Goal: Communication & Community: Answer question/provide support

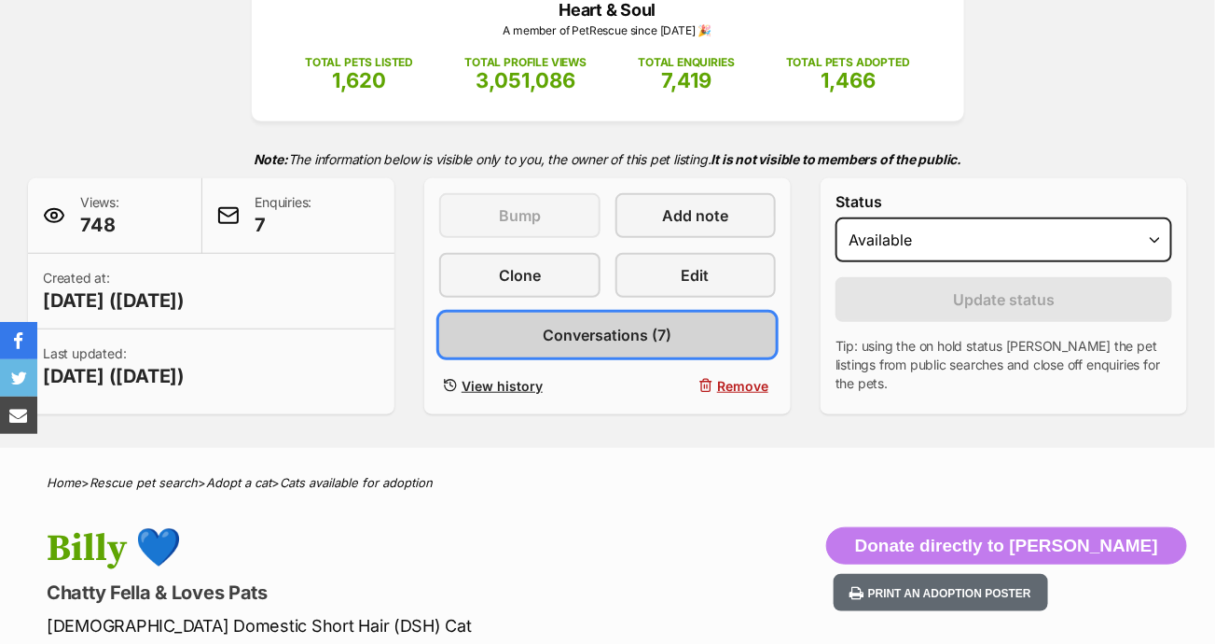
click at [770, 336] on link "Conversations (7)" at bounding box center [607, 334] width 337 height 45
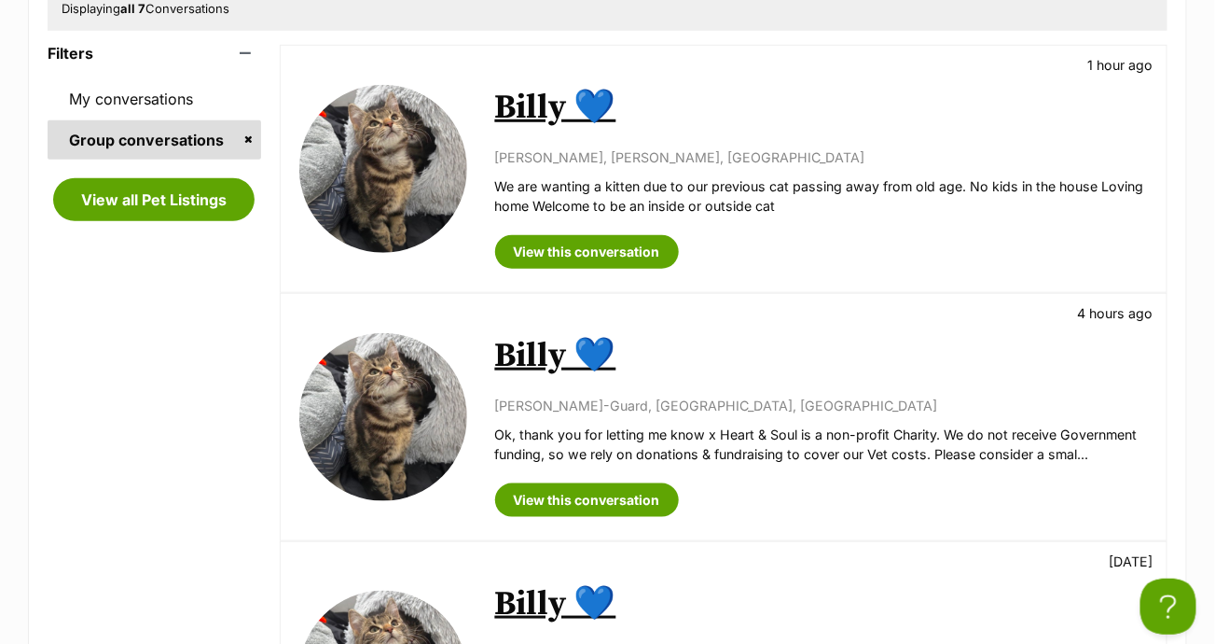
scroll to position [280, 0]
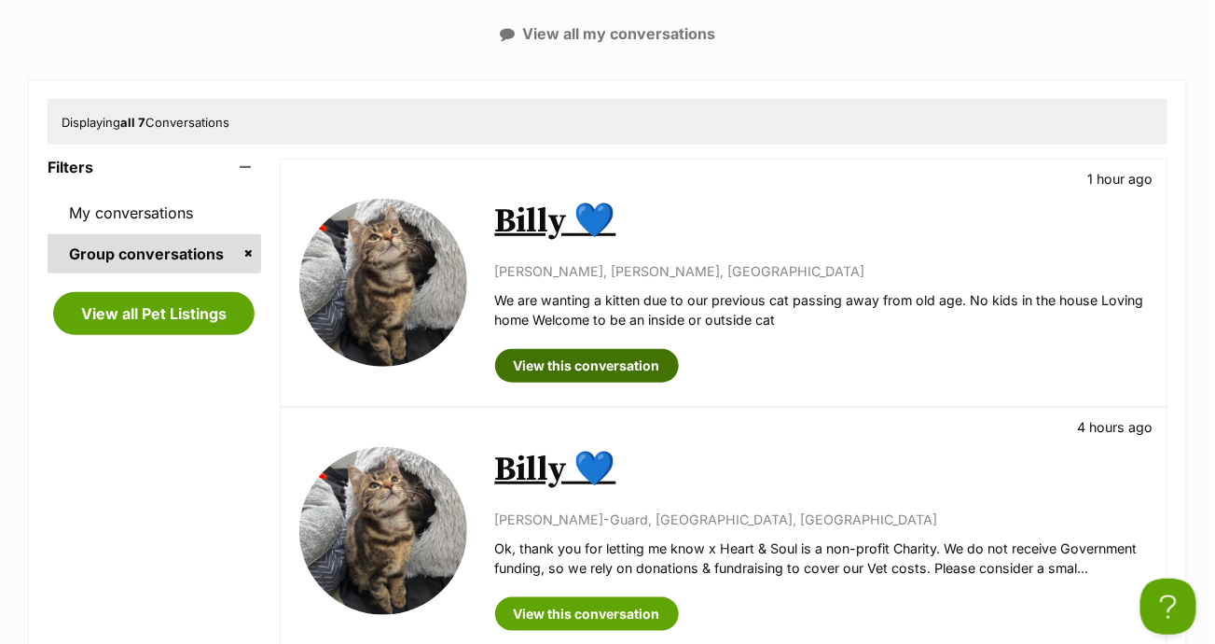
click at [569, 361] on link "View this conversation" at bounding box center [587, 366] width 184 height 34
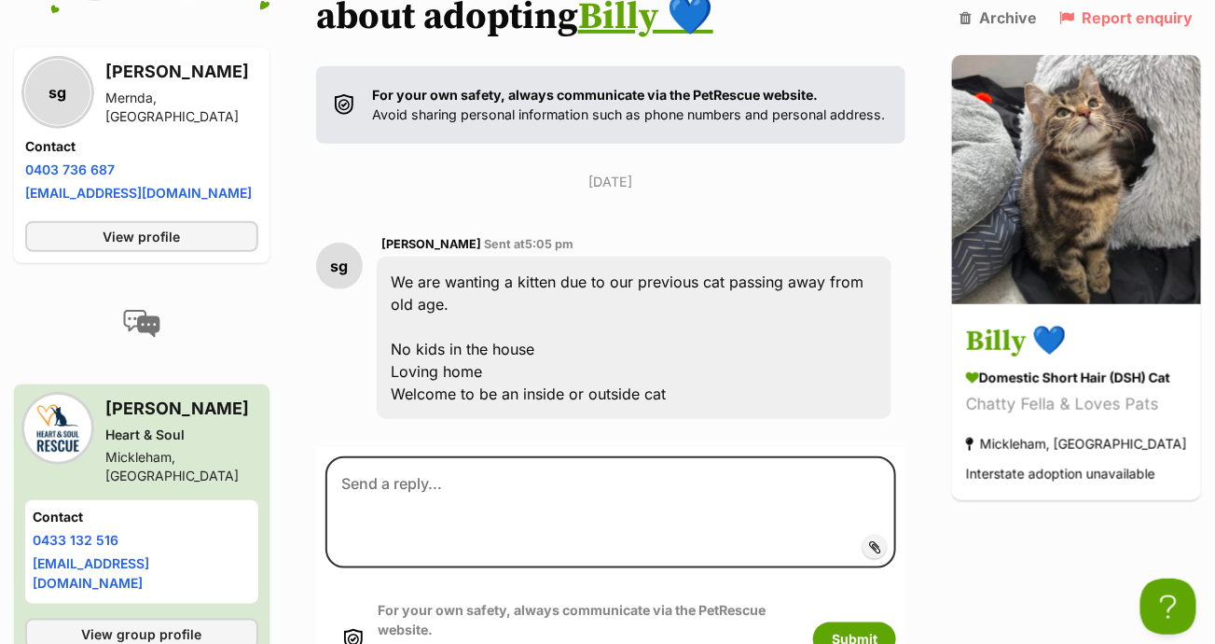
scroll to position [363, 0]
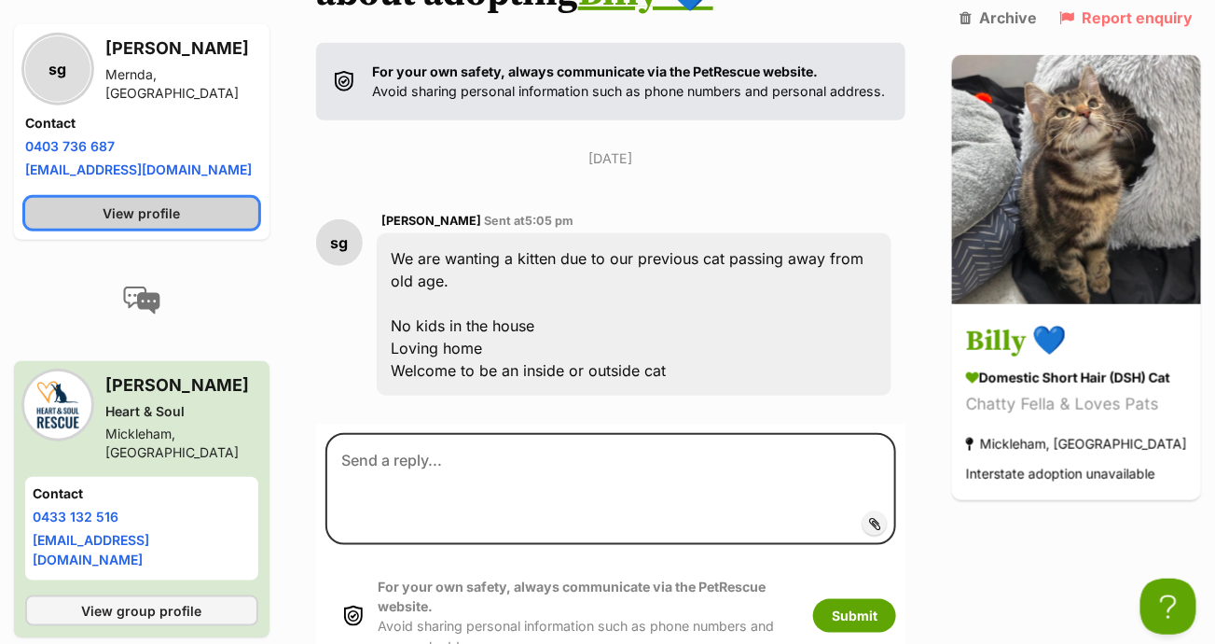
click at [204, 229] on link "View profile" at bounding box center [141, 213] width 233 height 31
